Goal: Information Seeking & Learning: Learn about a topic

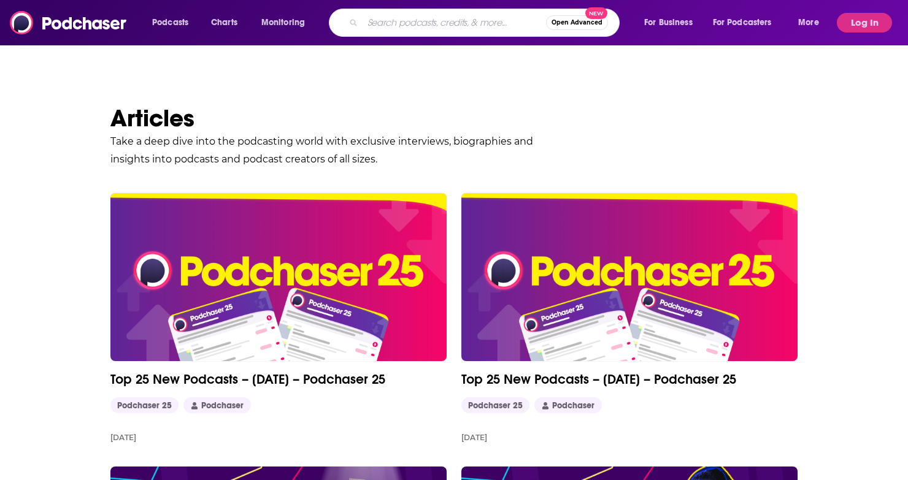
click at [463, 26] on input "Search podcasts, credits, & more..." at bounding box center [453, 23] width 183 height 20
type input "scandinavian history podcast"
click at [462, 25] on input "scandinavian history podcast" at bounding box center [441, 23] width 159 height 20
click at [394, 21] on input "scandinavian history podcast" at bounding box center [441, 23] width 159 height 20
click at [500, 25] on input "scandinavian history podcast" at bounding box center [441, 23] width 159 height 20
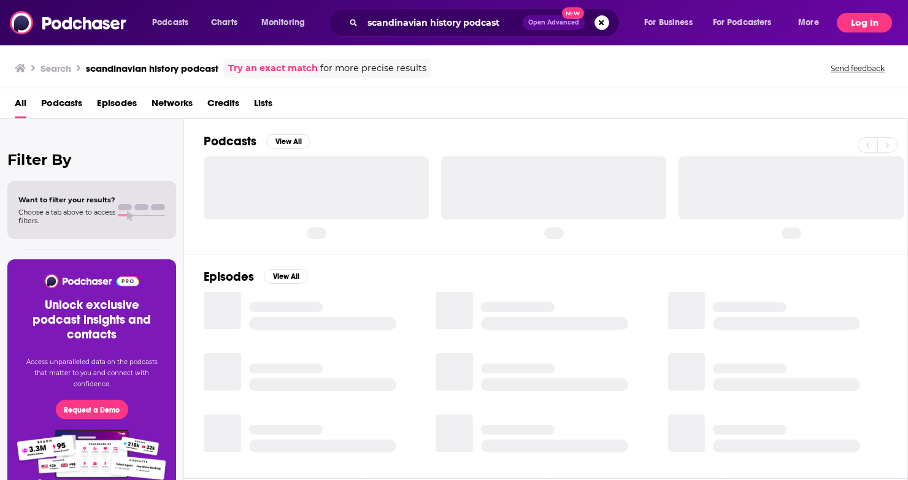
click at [864, 18] on button "Log In" at bounding box center [863, 23] width 55 height 20
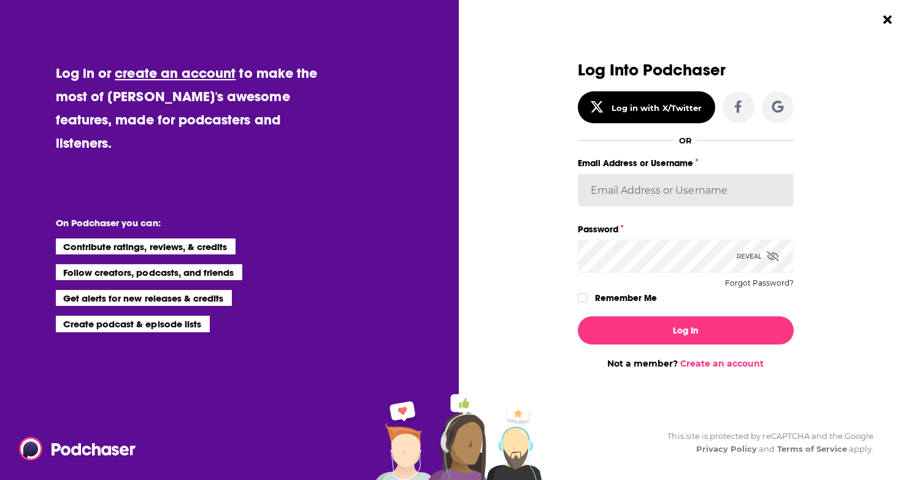
type input "[EMAIL_ADDRESS][DOMAIN_NAME]"
click at [675, 199] on input "[EMAIL_ADDRESS][DOMAIN_NAME]" at bounding box center [686, 190] width 216 height 33
click at [615, 300] on label "Remember Me" at bounding box center [626, 298] width 62 height 16
click at [586, 304] on input "rememberMe" at bounding box center [582, 304] width 7 height 0
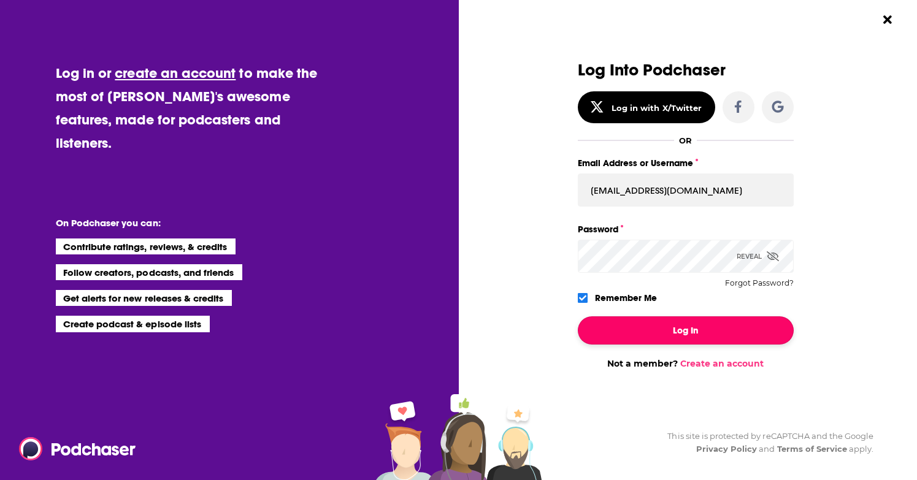
click at [678, 340] on button "Log In" at bounding box center [686, 330] width 216 height 28
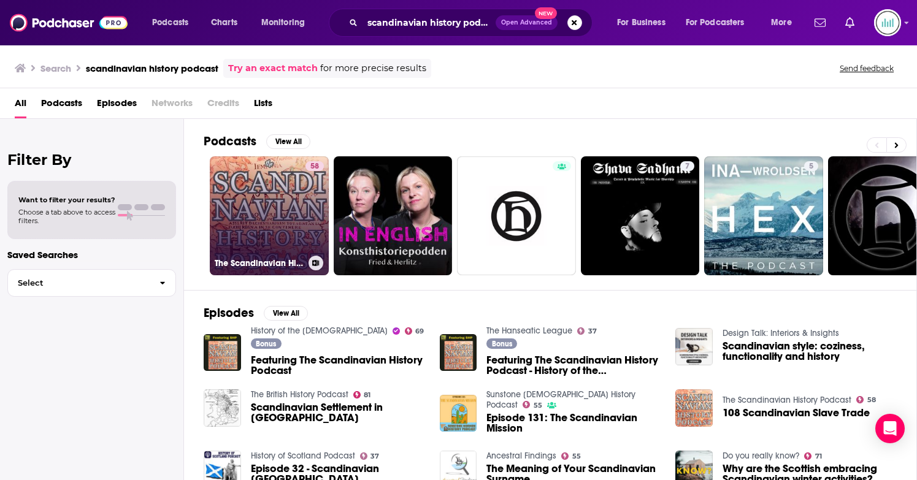
click at [267, 211] on link "58 The Scandinavian History Podcast" at bounding box center [269, 215] width 119 height 119
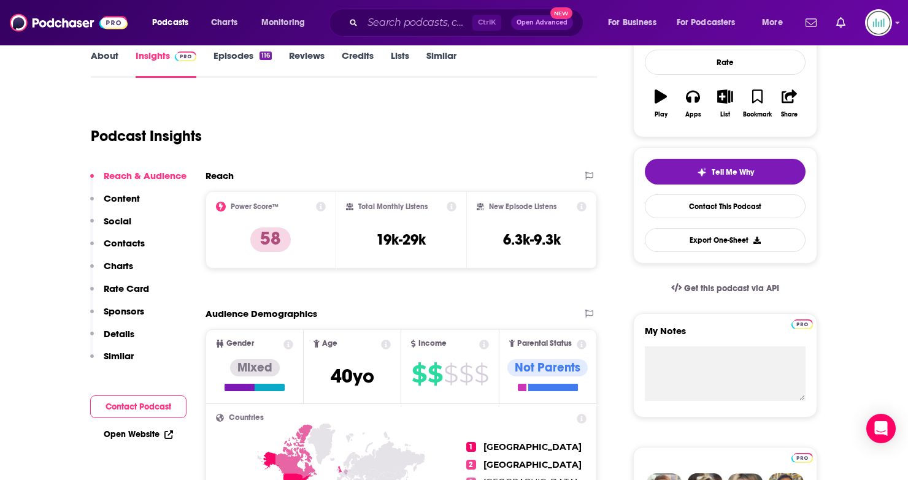
scroll to position [123, 0]
